Goal: Information Seeking & Learning: Learn about a topic

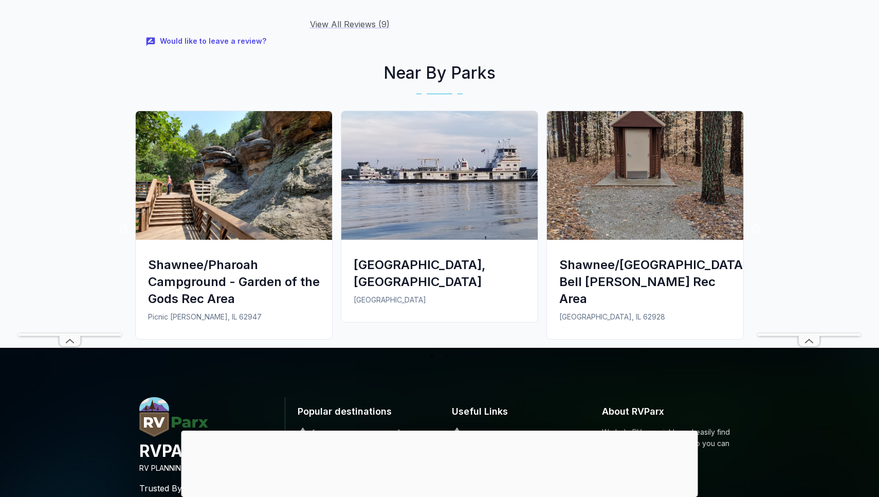
scroll to position [1393, 0]
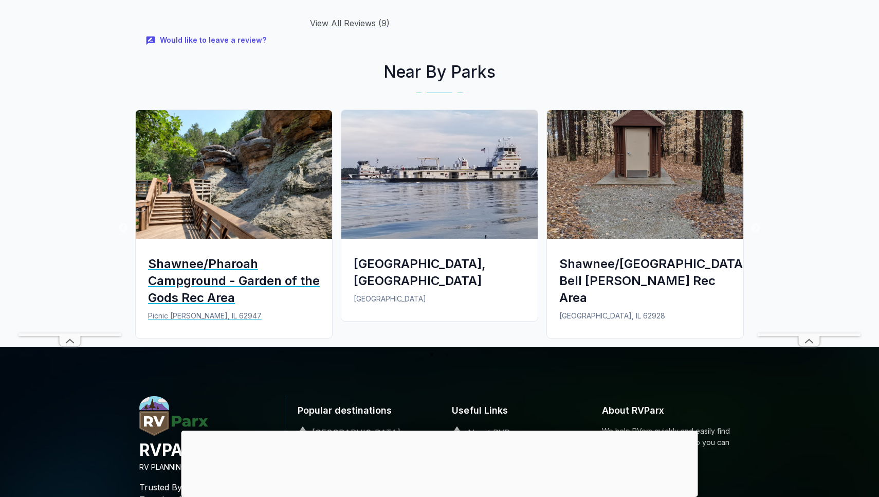
click at [190, 264] on div "Shawnee/Pharoah Campground - Garden of the Gods Rec Area" at bounding box center [234, 280] width 172 height 51
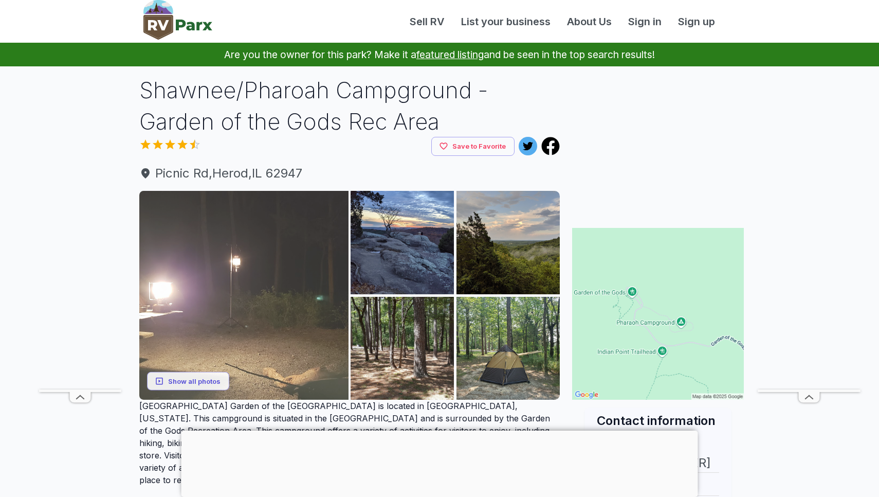
click at [237, 256] on img at bounding box center [243, 295] width 209 height 209
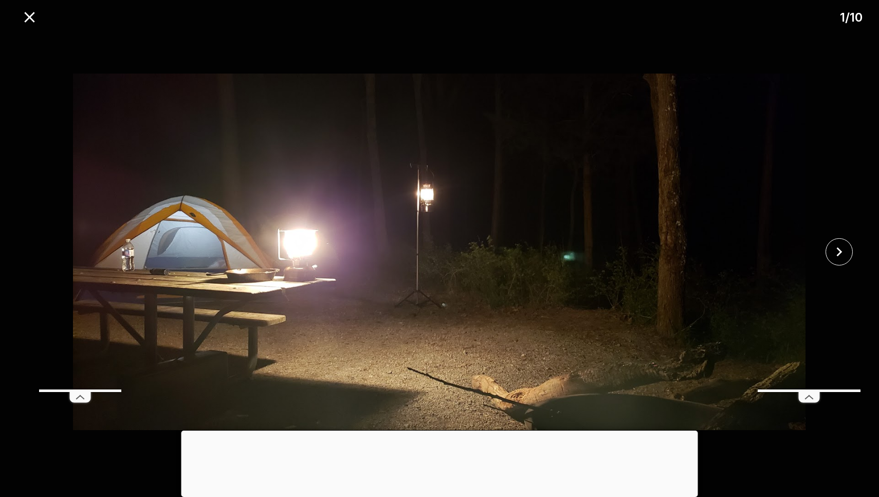
click at [623, 277] on img at bounding box center [439, 251] width 733 height 443
click at [29, 20] on icon "close" at bounding box center [30, 17] width 18 height 18
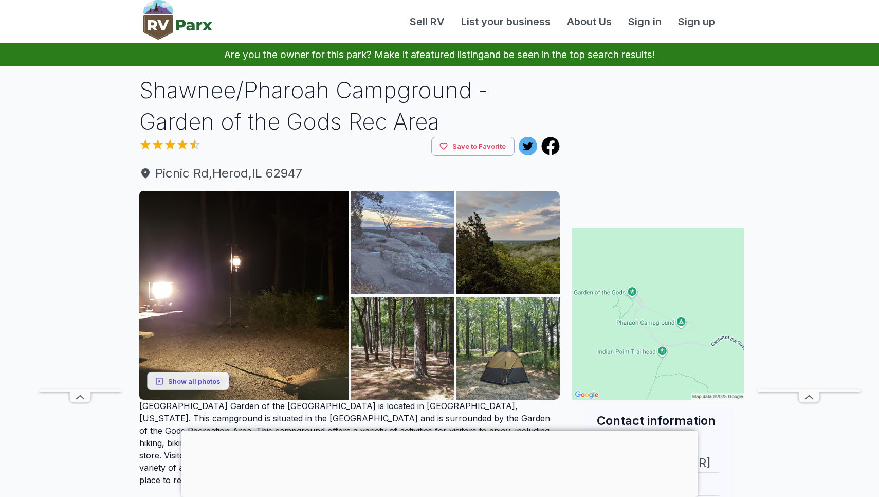
click at [397, 233] on img at bounding box center [402, 242] width 103 height 103
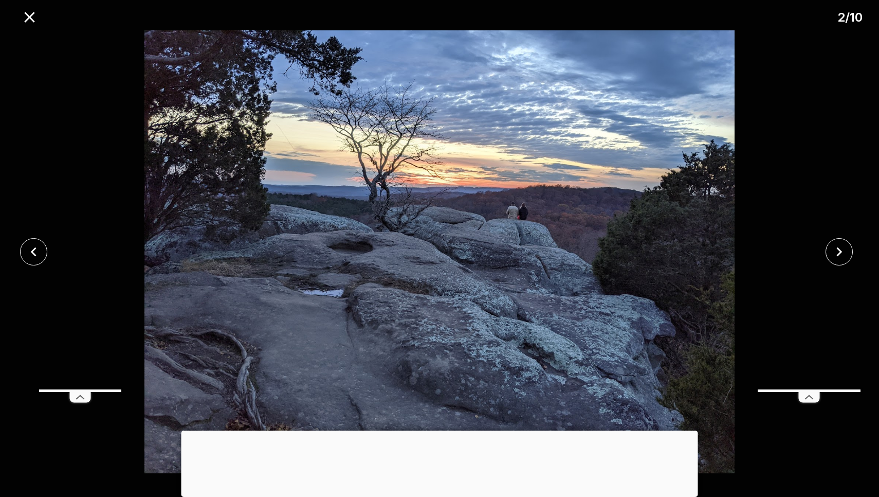
click at [808, 394] on icon at bounding box center [809, 397] width 21 height 10
click at [834, 252] on icon "close" at bounding box center [839, 252] width 18 height 18
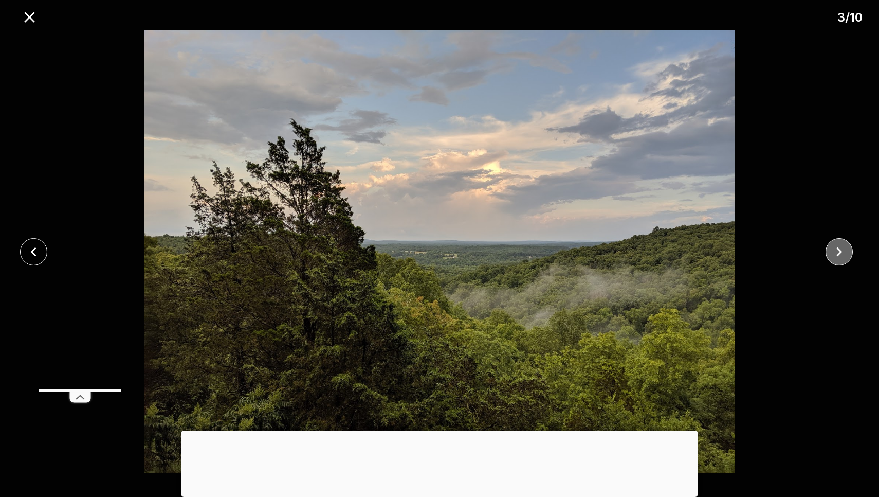
click at [834, 252] on icon "close" at bounding box center [839, 252] width 18 height 18
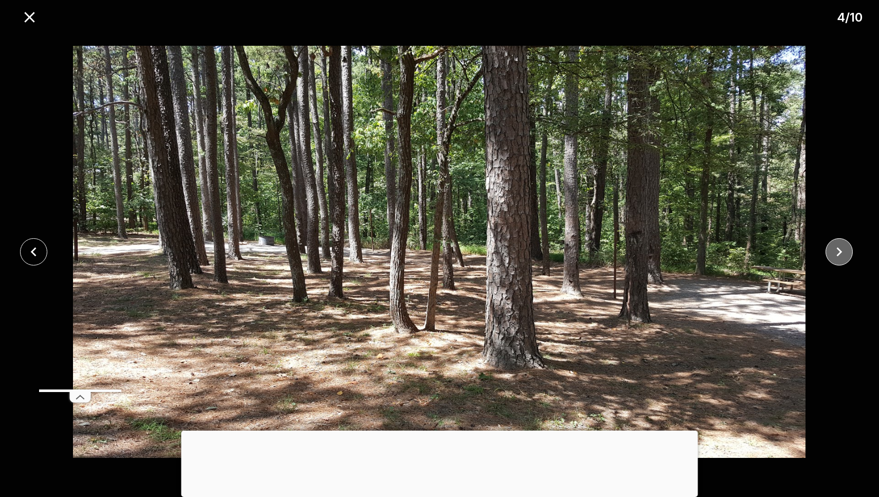
click at [834, 251] on icon "close" at bounding box center [839, 252] width 18 height 18
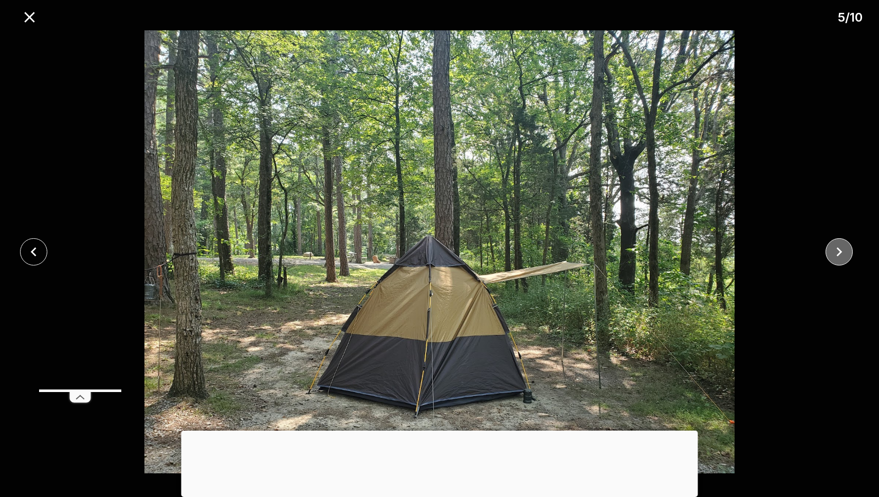
click at [834, 251] on icon "close" at bounding box center [839, 252] width 18 height 18
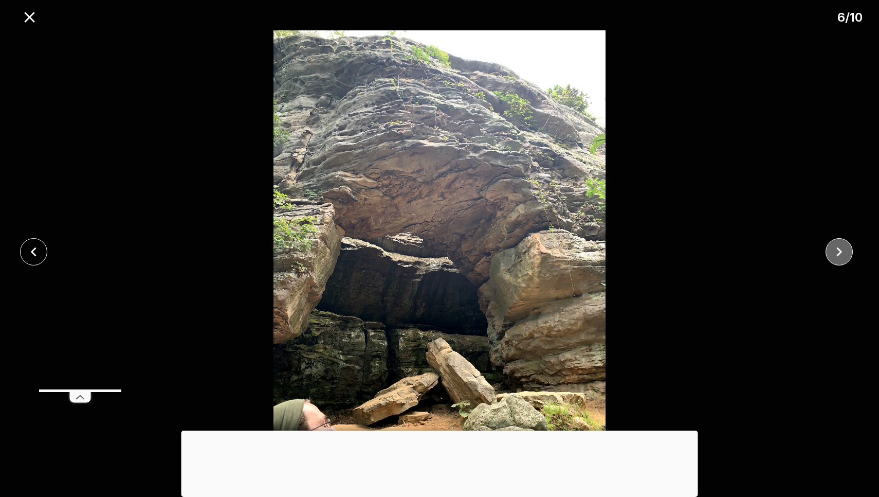
click at [834, 251] on icon "close" at bounding box center [839, 252] width 18 height 18
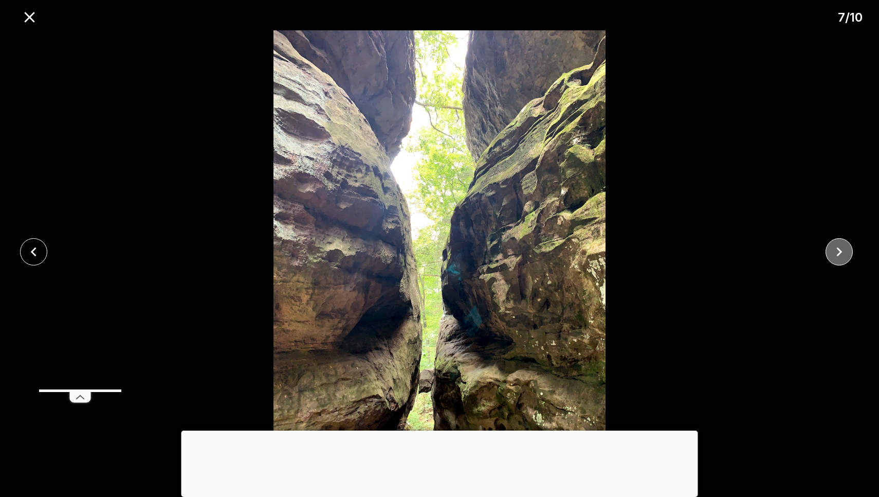
click at [834, 251] on icon "close" at bounding box center [839, 252] width 18 height 18
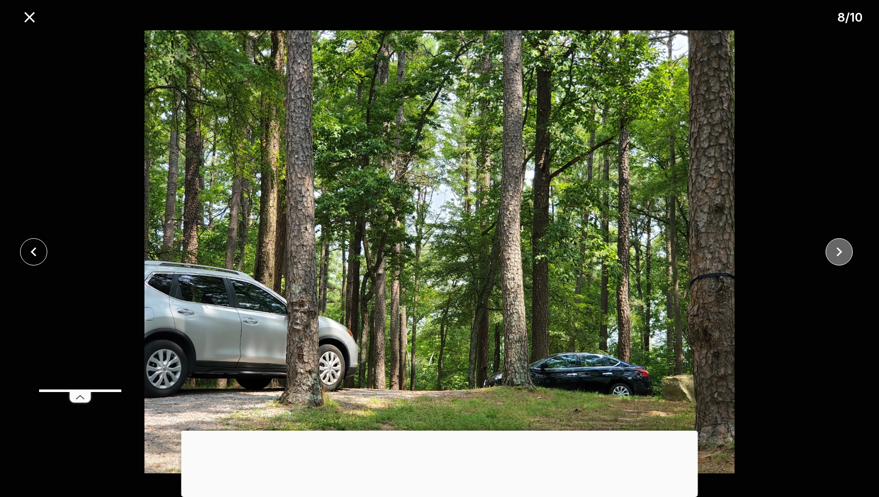
click at [834, 251] on icon "close" at bounding box center [839, 252] width 18 height 18
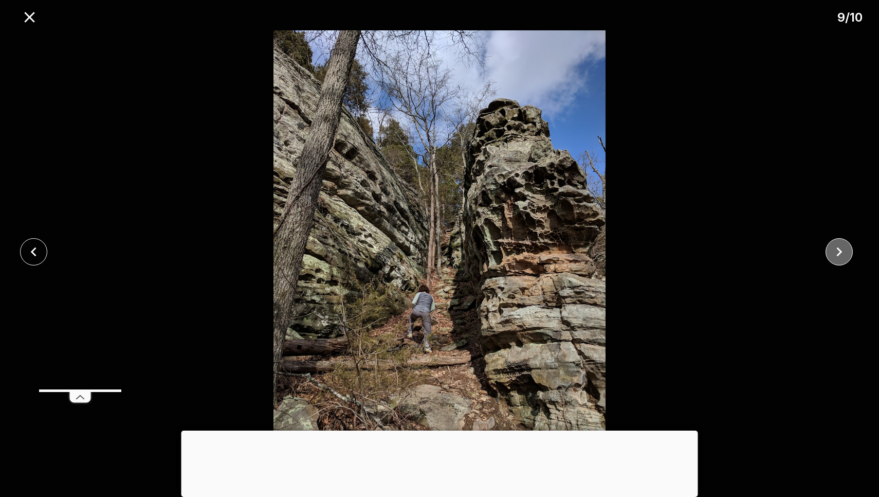
click at [834, 251] on icon "close" at bounding box center [839, 252] width 18 height 18
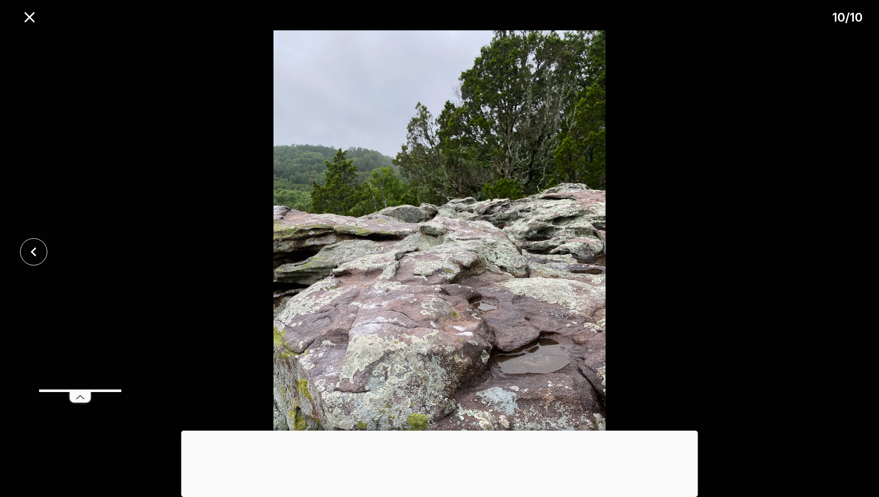
click at [834, 251] on div at bounding box center [439, 251] width 879 height 443
click at [30, 19] on icon "close" at bounding box center [29, 17] width 10 height 10
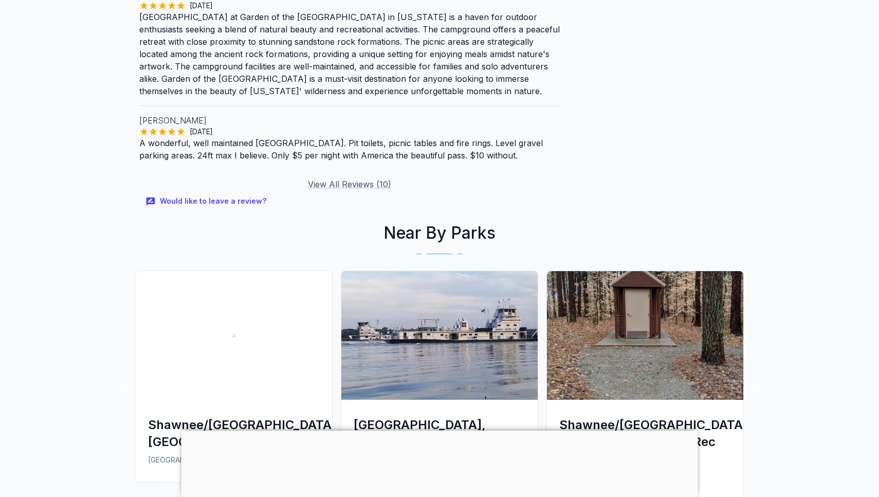
scroll to position [1073, 0]
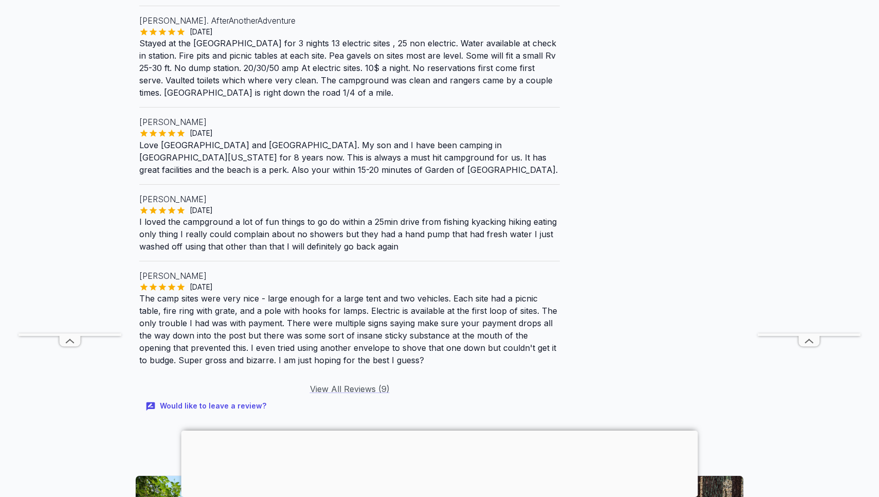
scroll to position [1025, 0]
